Goal: Transaction & Acquisition: Book appointment/travel/reservation

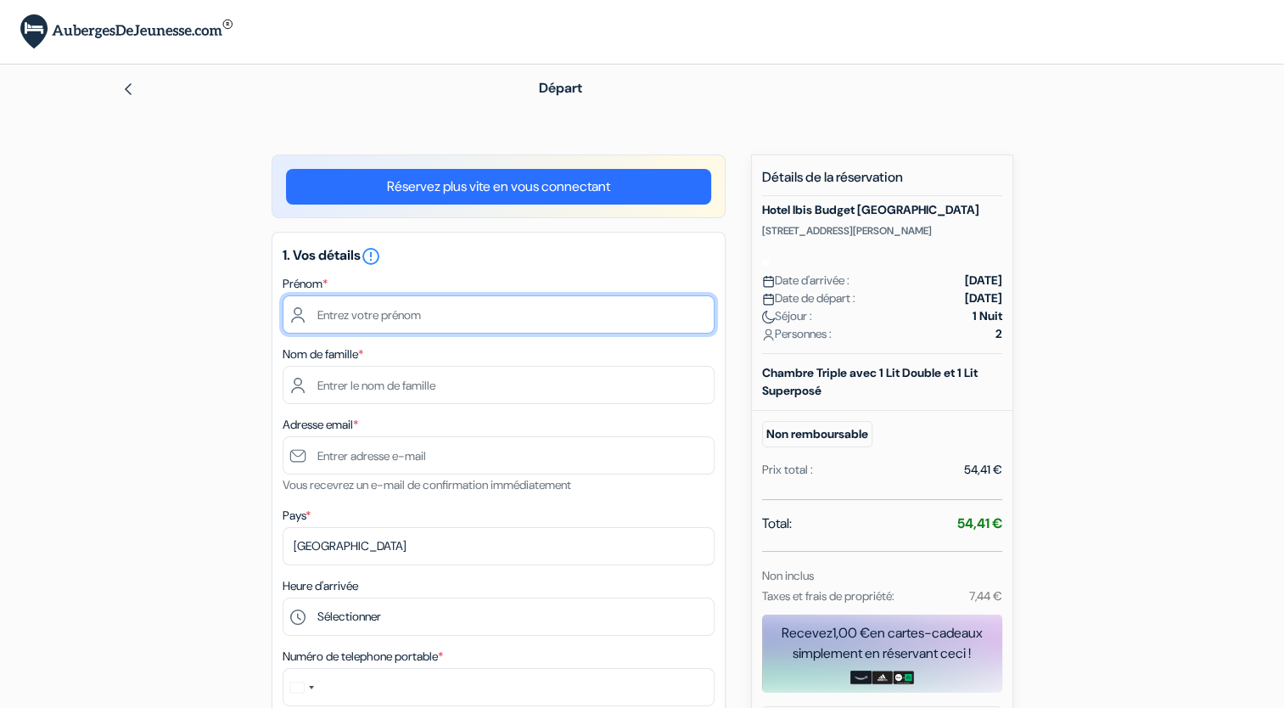
click at [432, 321] on input "text" at bounding box center [498, 314] width 432 height 38
click at [389, 316] on input "text" at bounding box center [498, 314] width 432 height 38
type input "[PERSON_NAME]"
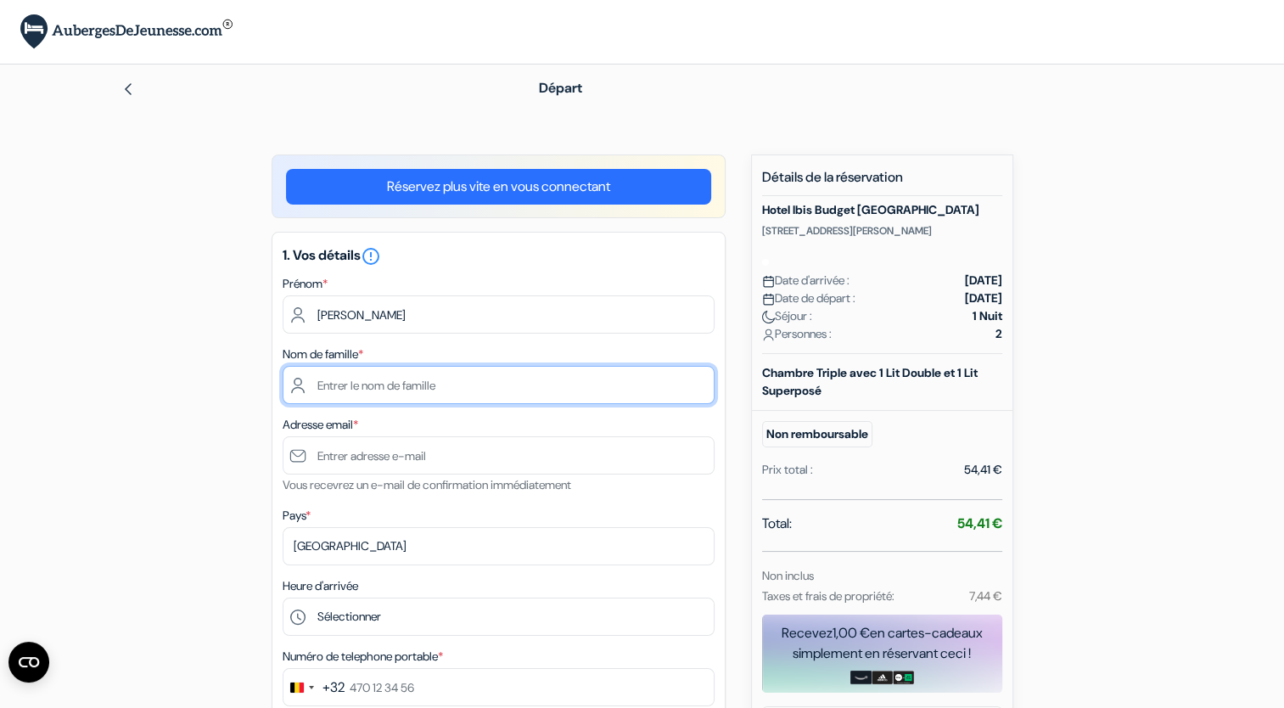
type input "Laguna Aguirrez"
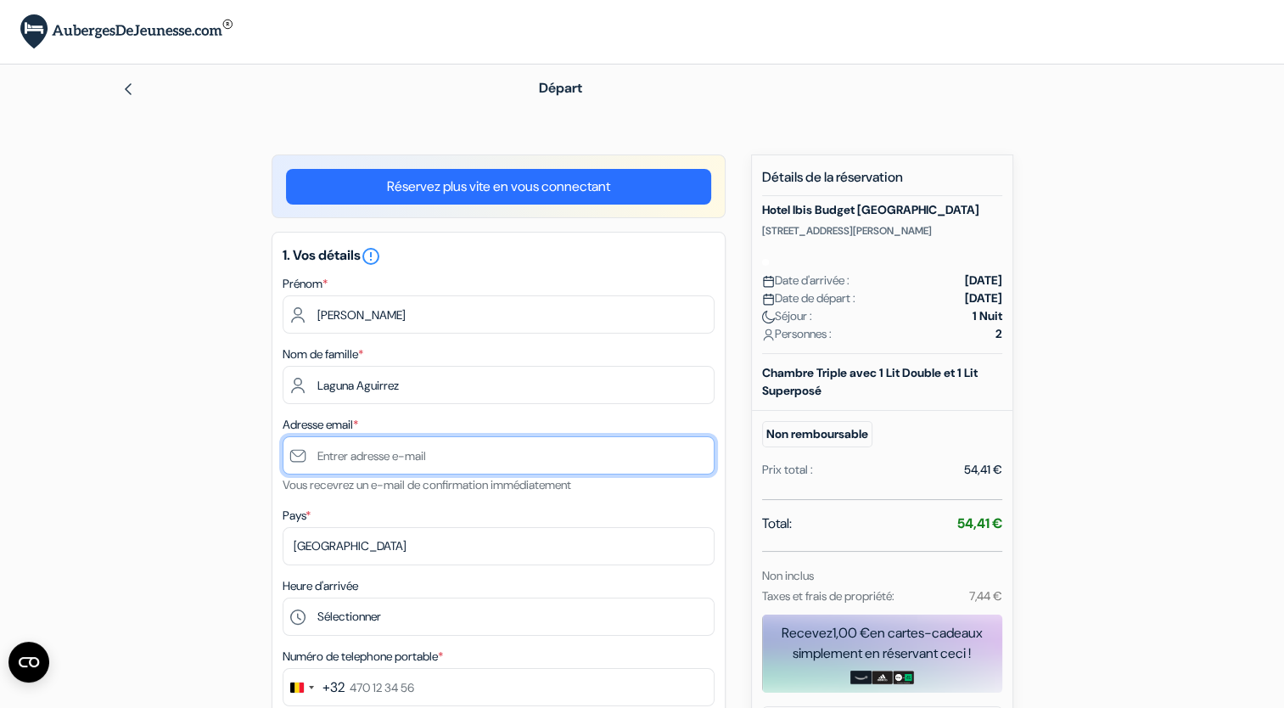
type input "[EMAIL_ADDRESS][DOMAIN_NAME]"
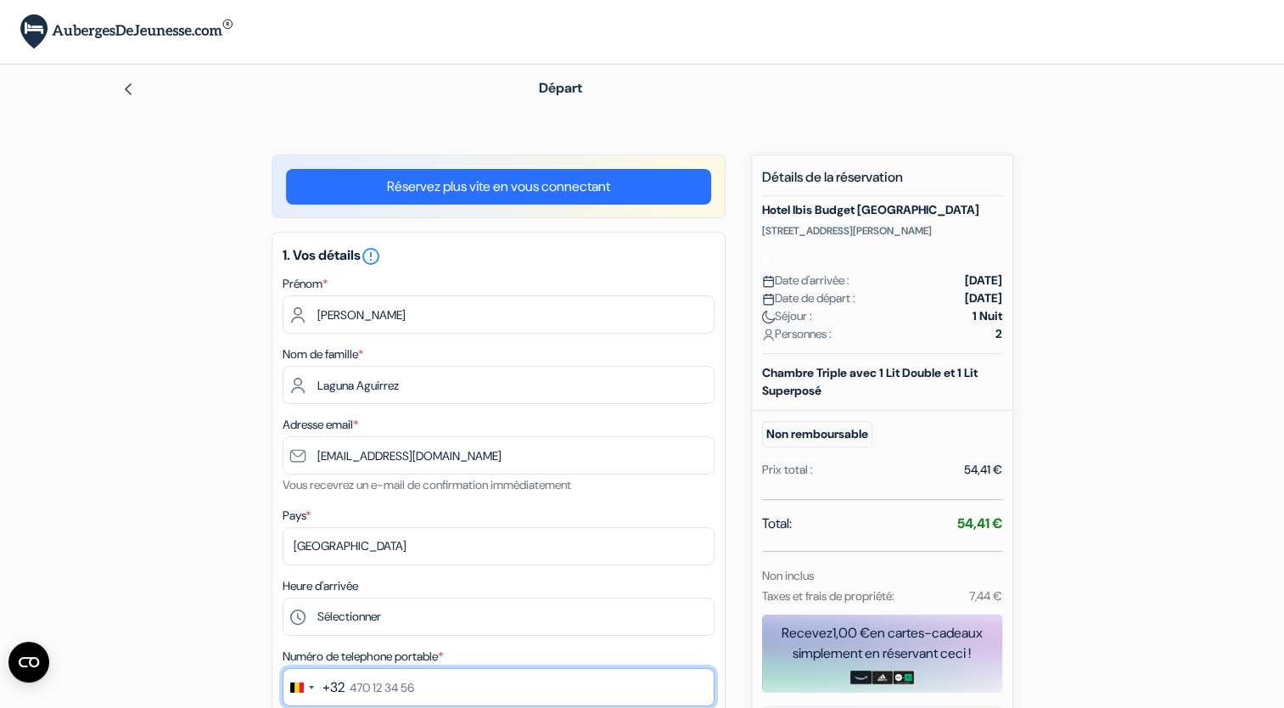
type input "0494872640"
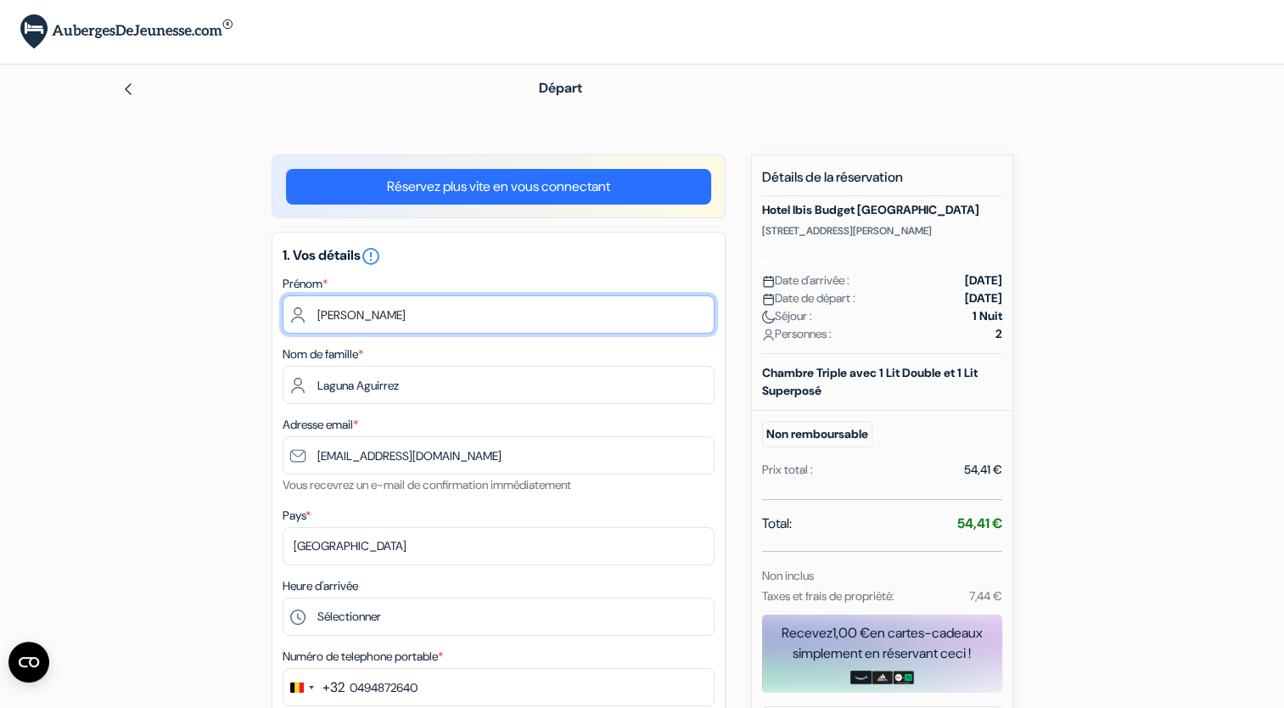
click at [366, 312] on input "[PERSON_NAME]" at bounding box center [498, 314] width 432 height 38
type input "[PERSON_NAME]"
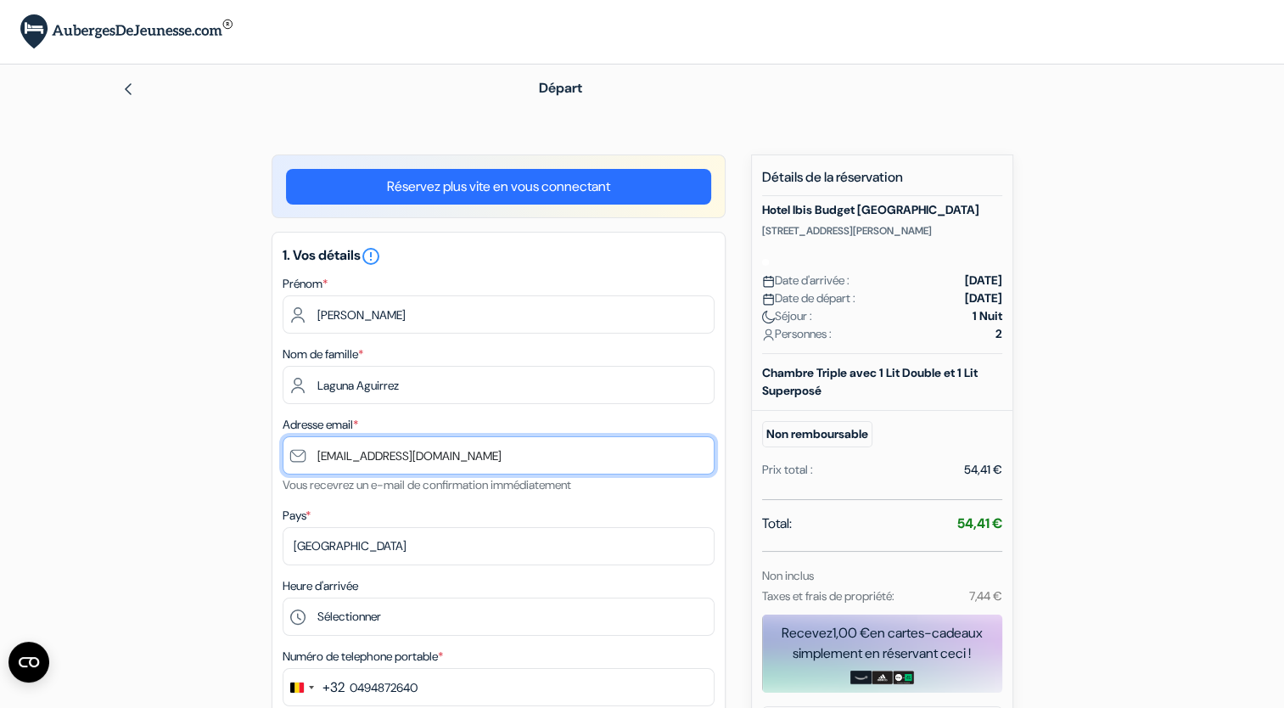
click at [640, 467] on input "[EMAIL_ADDRESS][DOMAIN_NAME]" at bounding box center [498, 455] width 432 height 38
type input "[EMAIL_ADDRESS][DOMAIN_NAME]"
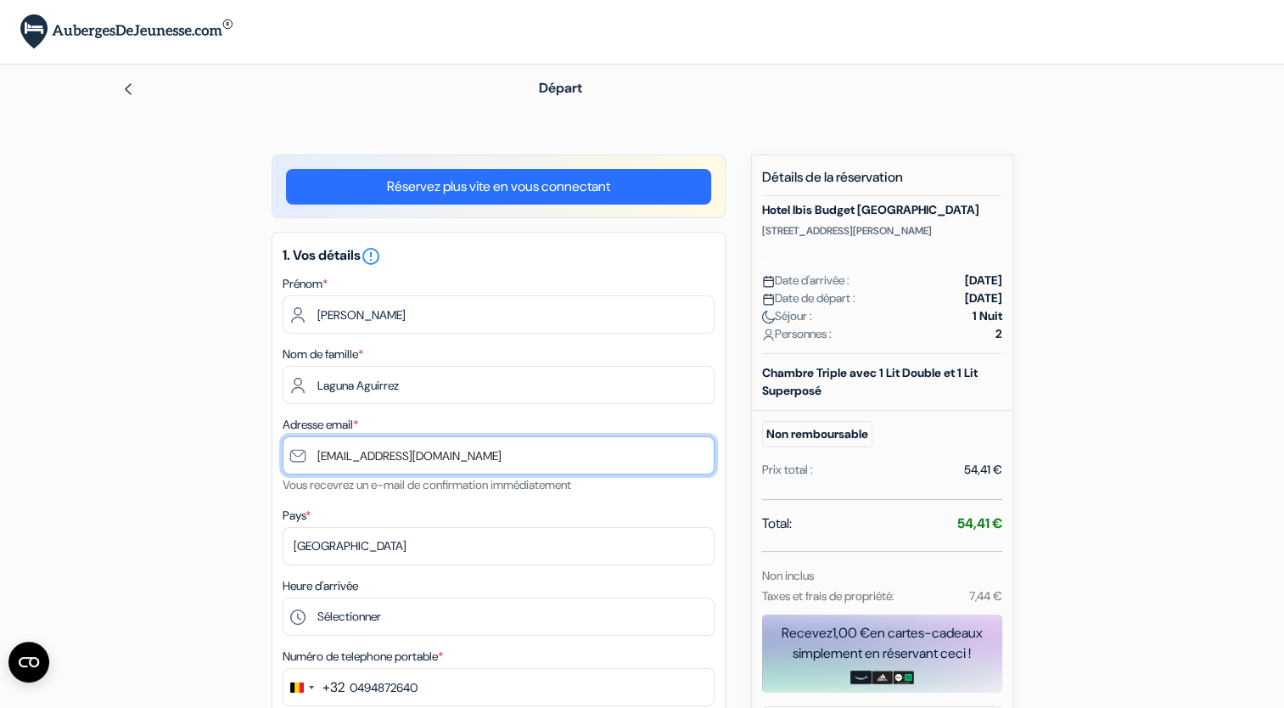
scroll to position [221, 0]
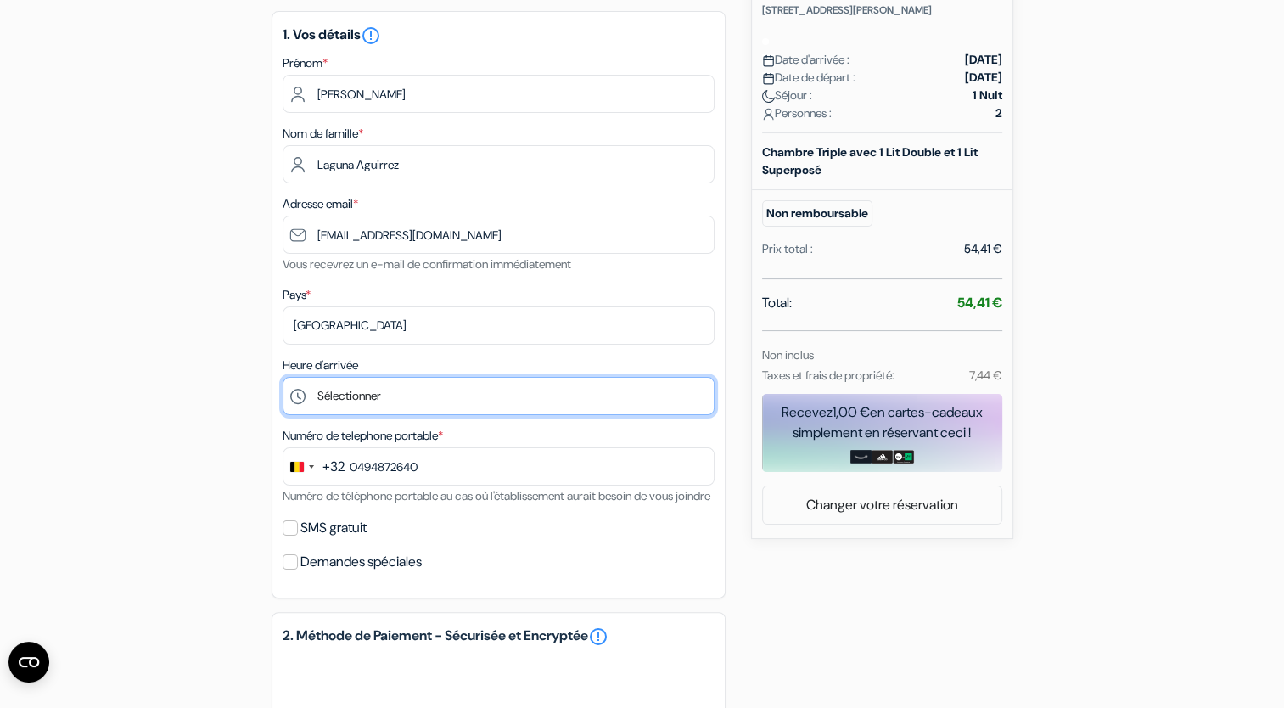
click at [342, 393] on select "Sélectionner 12:00 13:00 14:00 15:00 16:00 17:00 18:00 19:00 20:00 21:00 22:00 …" at bounding box center [498, 396] width 432 height 38
click at [448, 400] on select "Sélectionner 12:00 13:00 14:00 15:00 16:00 17:00 18:00 19:00 20:00 21:00 22:00 …" at bounding box center [498, 396] width 432 height 38
select select "16"
click at [282, 378] on select "Sélectionner 12:00 13:00 14:00 15:00 16:00 17:00 18:00 19:00 20:00 21:00 22:00 …" at bounding box center [498, 396] width 432 height 38
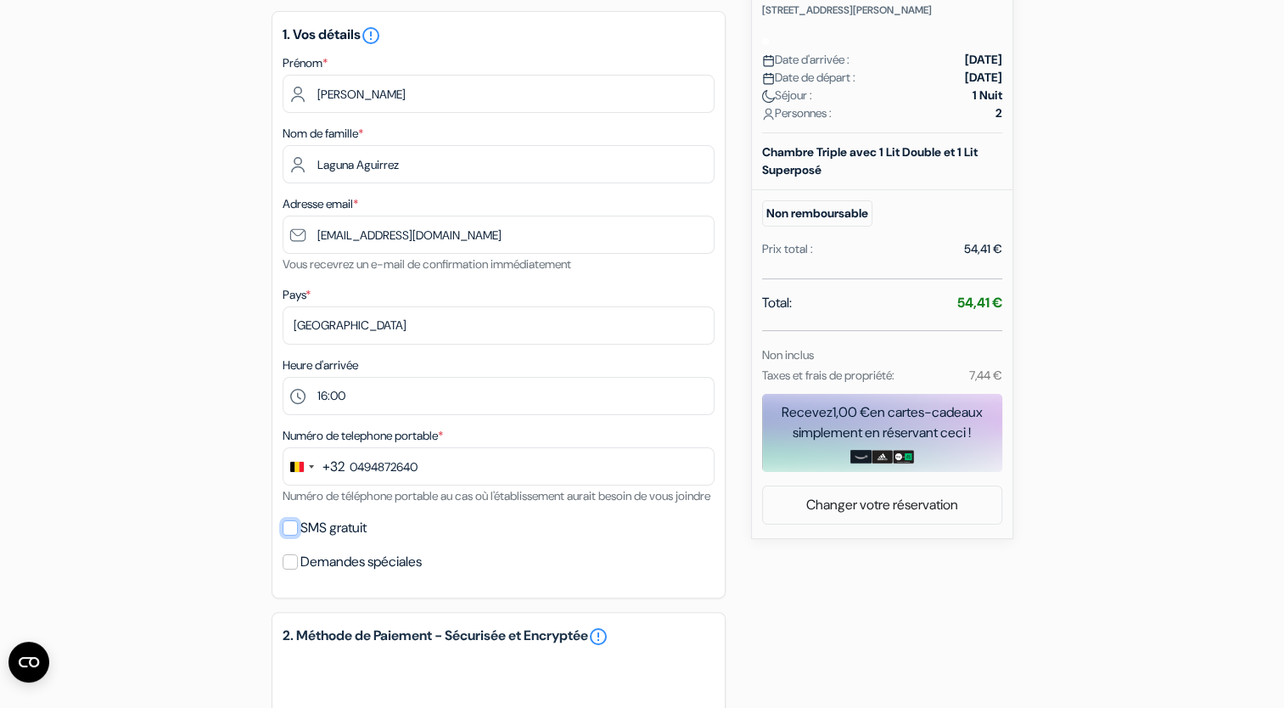
click at [288, 535] on input "SMS gratuit" at bounding box center [289, 527] width 15 height 15
checkbox input "true"
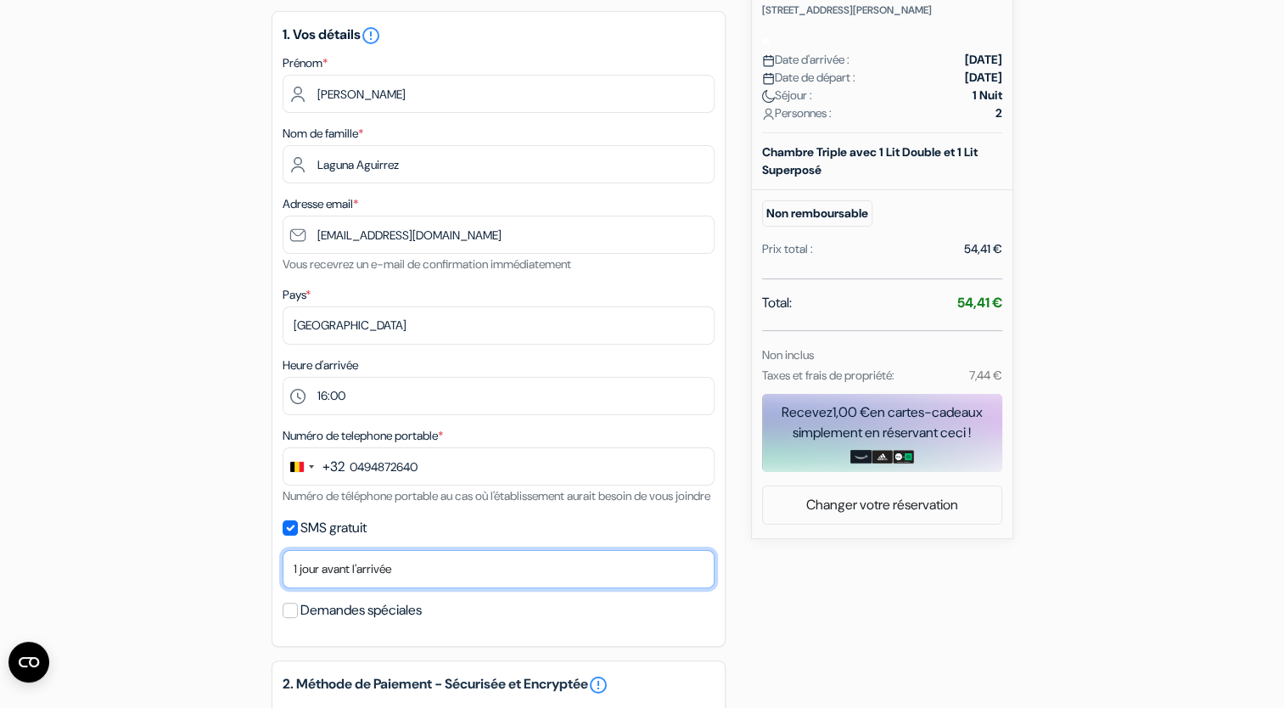
click at [322, 588] on select "Non merci Maintenant Le jour de votre arrivée 1 jour avant l'arrivée 2 jours av…" at bounding box center [498, 569] width 432 height 38
click at [230, 562] on div "add_box Hotel Ibis [GEOGRAPHIC_DATA] [STREET_ADDRESS][PERSON_NAME] Détails de l…" at bounding box center [642, 548] width 1120 height 1229
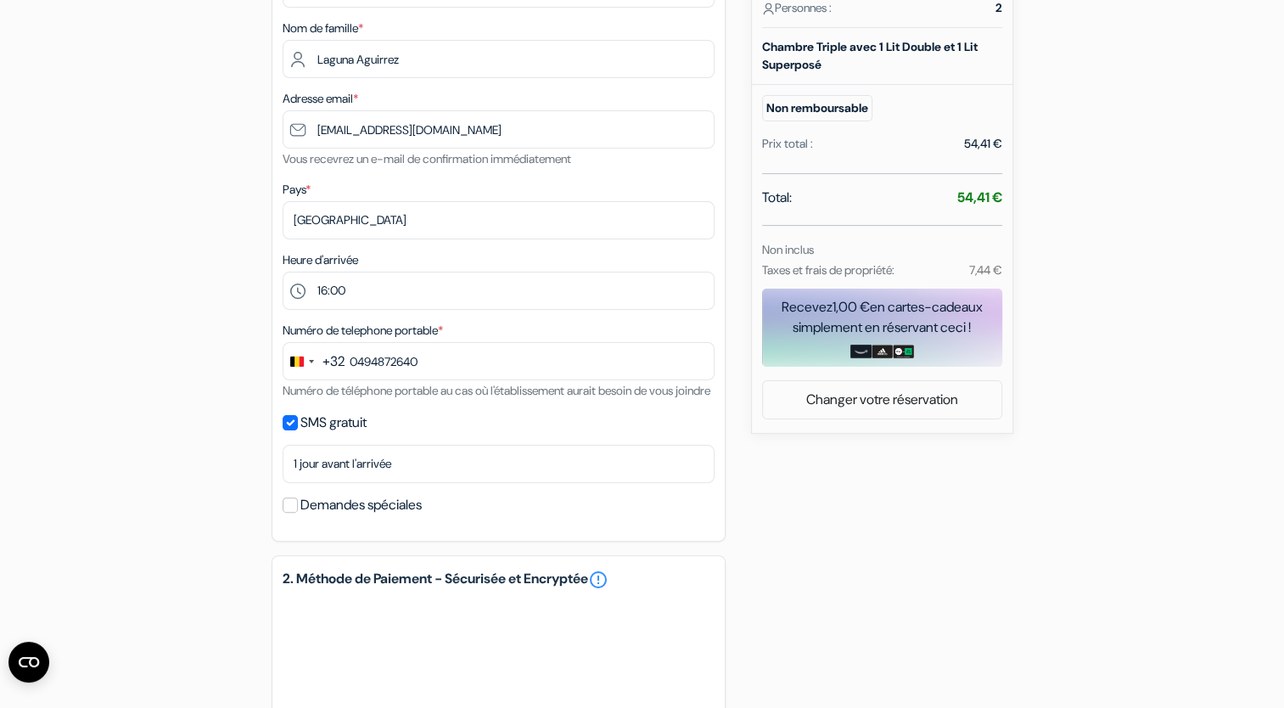
scroll to position [327, 0]
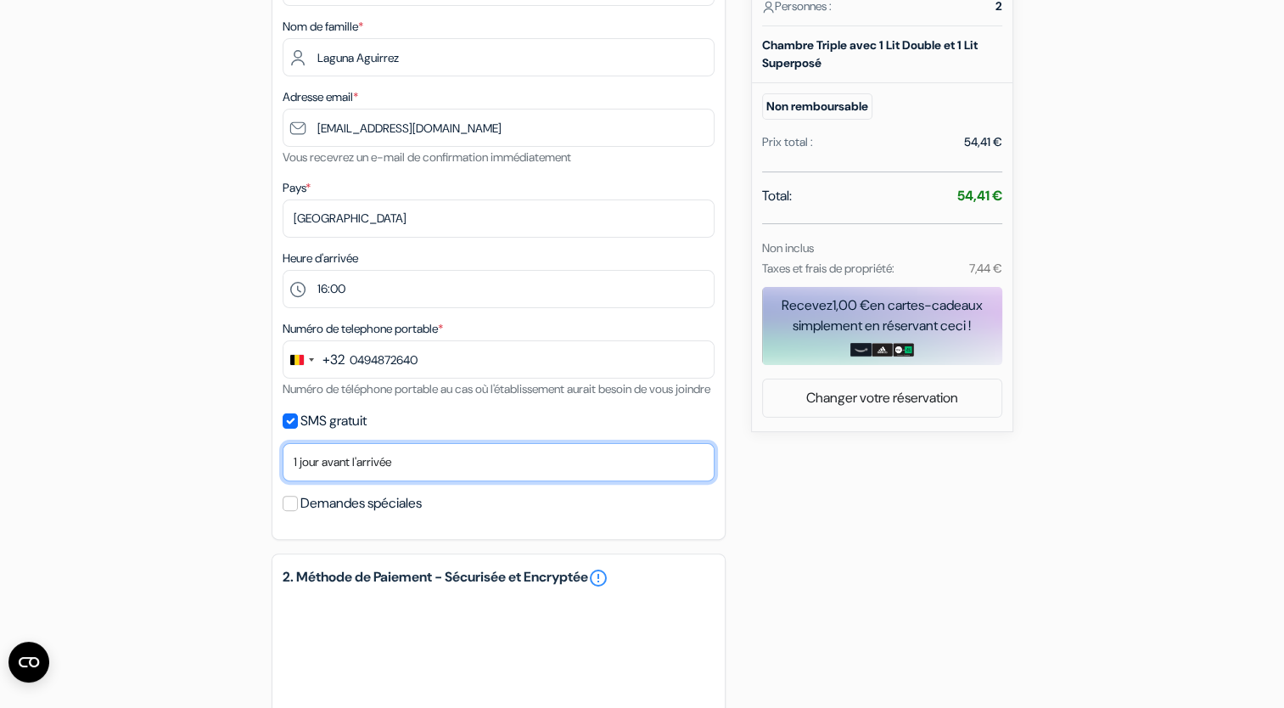
click at [335, 481] on select "Non merci Maintenant Le jour de votre arrivée 1 jour avant l'arrivée 2 jours av…" at bounding box center [498, 462] width 432 height 38
click at [179, 451] on div "add_box Hotel Ibis [GEOGRAPHIC_DATA] [STREET_ADDRESS][PERSON_NAME] Détails de l…" at bounding box center [642, 441] width 1120 height 1229
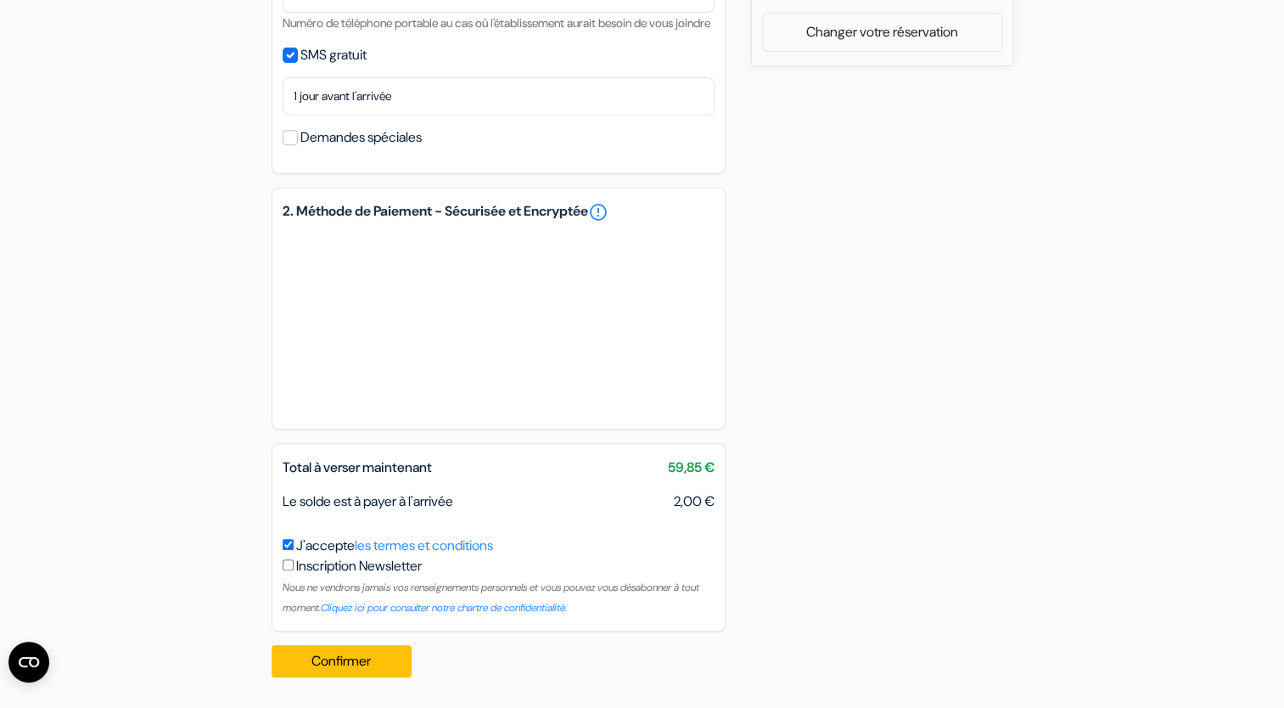
scroll to position [713, 0]
click at [287, 548] on input "J'accepte les termes et conditions" at bounding box center [287, 544] width 11 height 11
checkbox input "false"
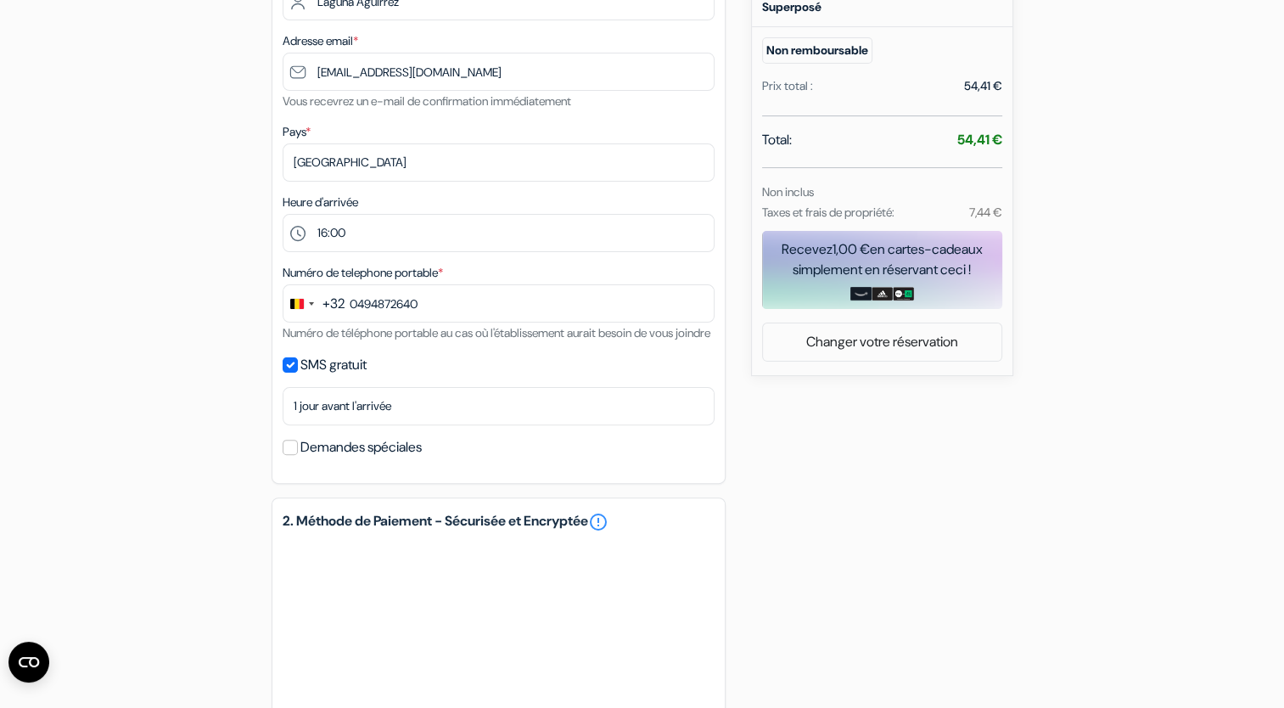
scroll to position [618, 0]
